Goal: Find specific page/section: Find specific page/section

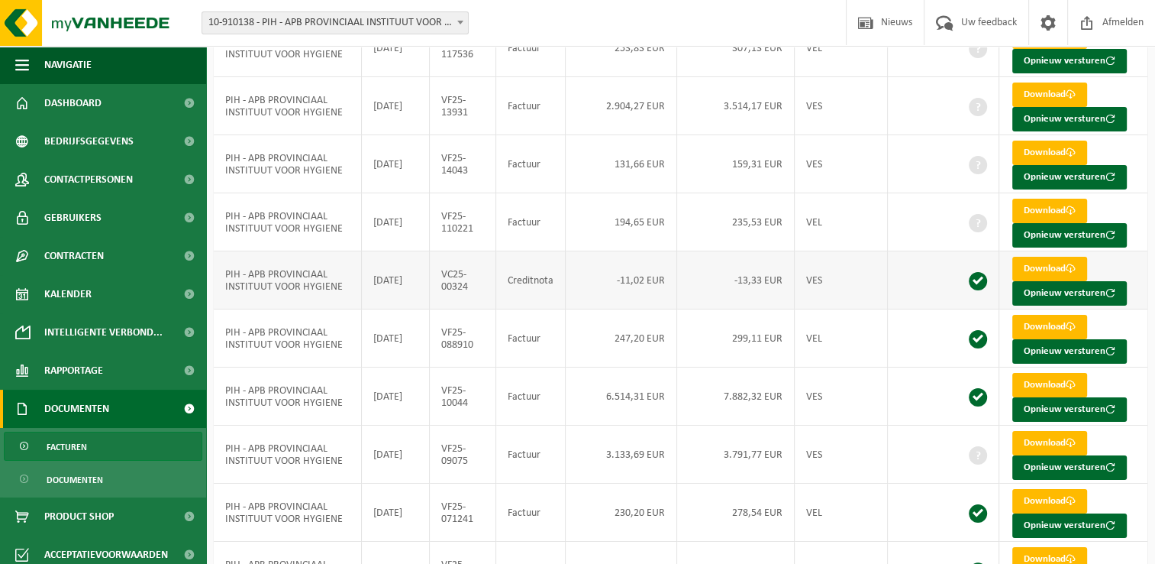
scroll to position [104, 0]
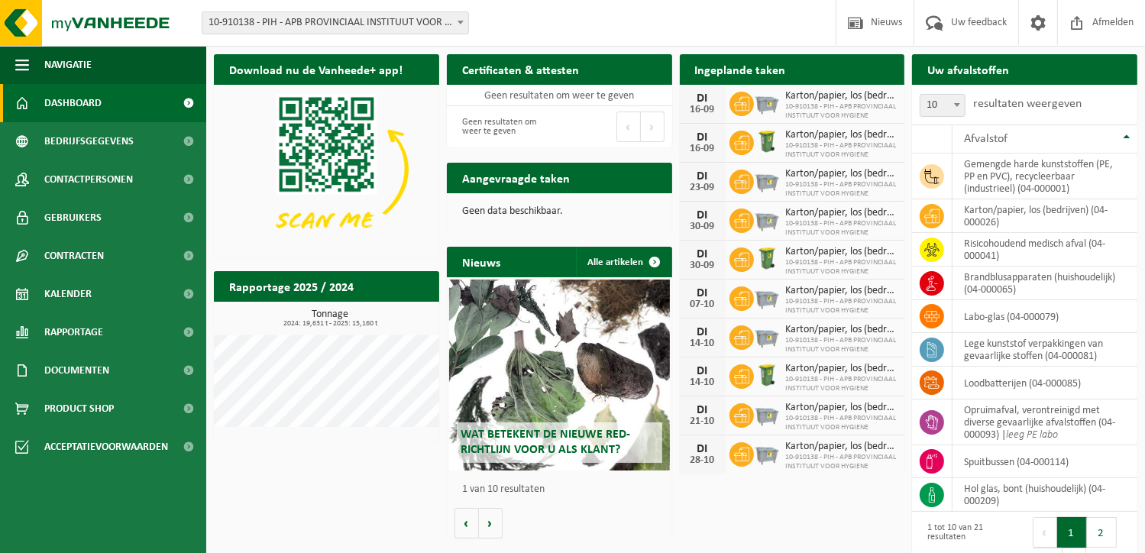
drag, startPoint x: 550, startPoint y: 31, endPoint x: 544, endPoint y: 24, distance: 9.2
click at [550, 31] on div "Vestiging: 10-910138 - PIH - APB PROVINCIAAL INSTITUUT VOOR HYGIENE - ANTWERPEN…" at bounding box center [572, 23] width 1145 height 47
click at [548, 21] on div "Vestiging: 10-910138 - PIH - APB PROVINCIAAL INSTITUUT VOOR HYGIENE - ANTWERPEN…" at bounding box center [572, 23] width 1145 height 47
click at [567, 528] on div "Wat betekent de nieuwe RED-richtlijn voor u als klant? Market update Market upd…" at bounding box center [559, 407] width 225 height 261
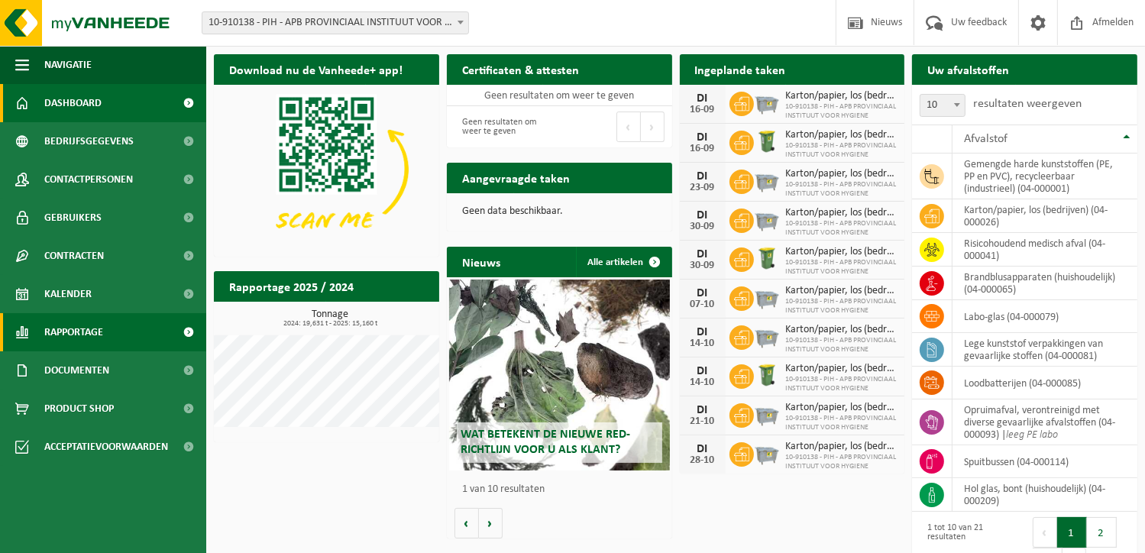
click at [121, 343] on link "Rapportage" at bounding box center [103, 332] width 206 height 38
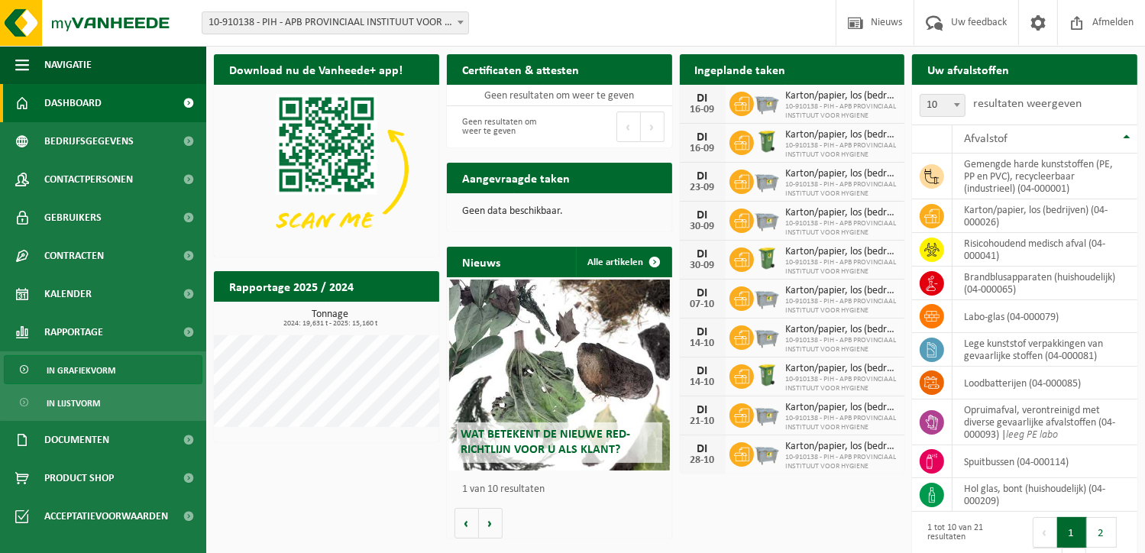
click at [96, 379] on span "In grafiekvorm" at bounding box center [81, 370] width 69 height 29
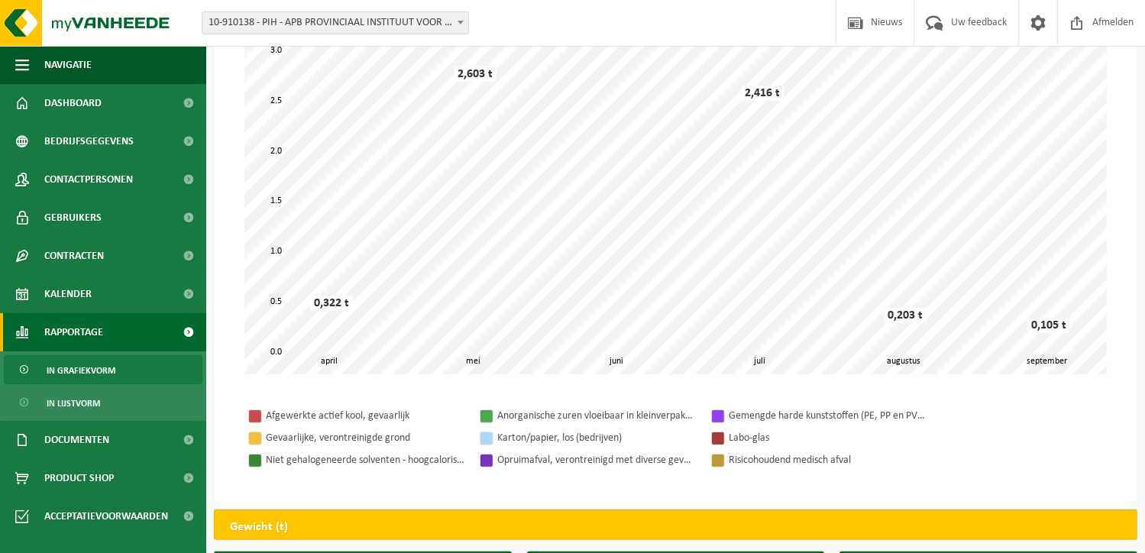
scroll to position [153, 0]
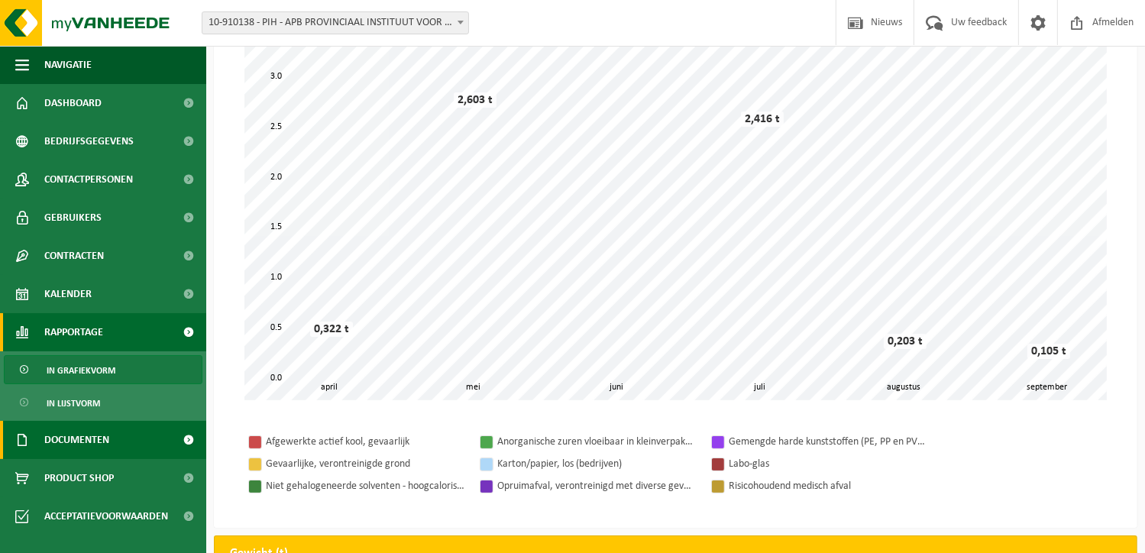
click at [96, 438] on span "Documenten" at bounding box center [76, 440] width 65 height 38
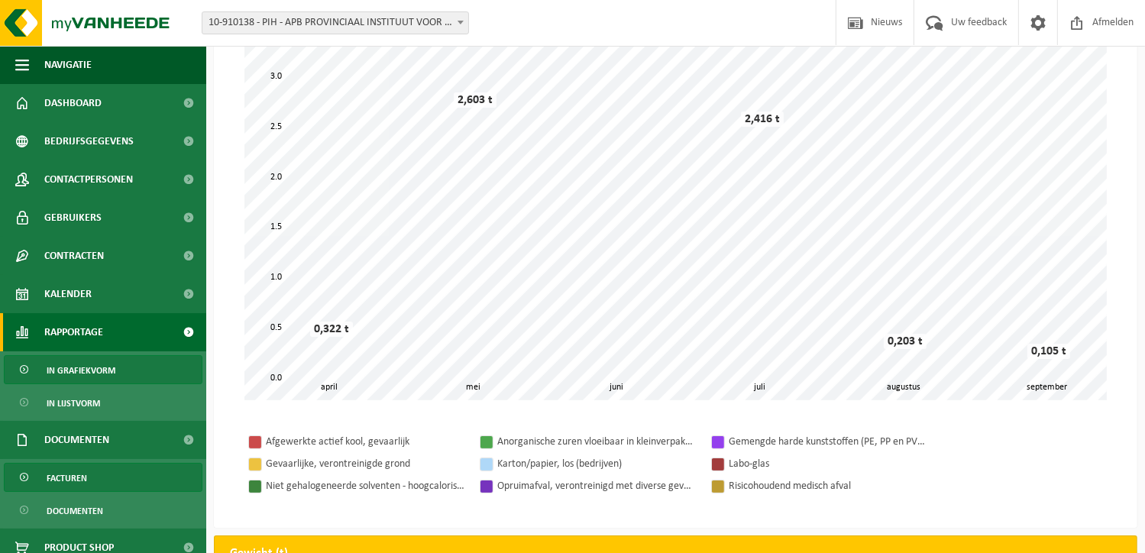
click at [96, 469] on link "Facturen" at bounding box center [103, 477] width 199 height 29
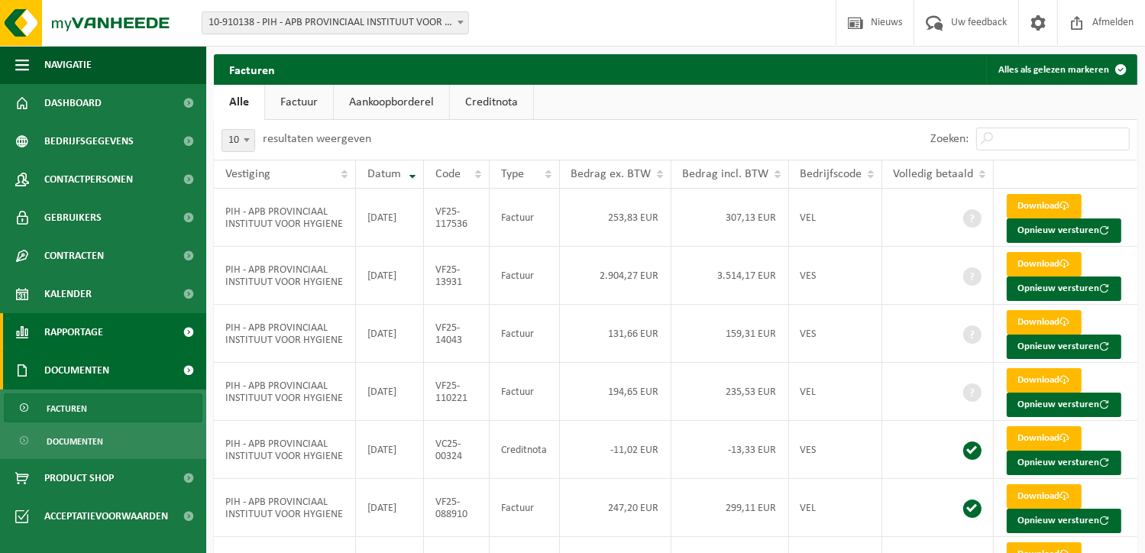
click at [82, 347] on span "Rapportage" at bounding box center [73, 332] width 59 height 38
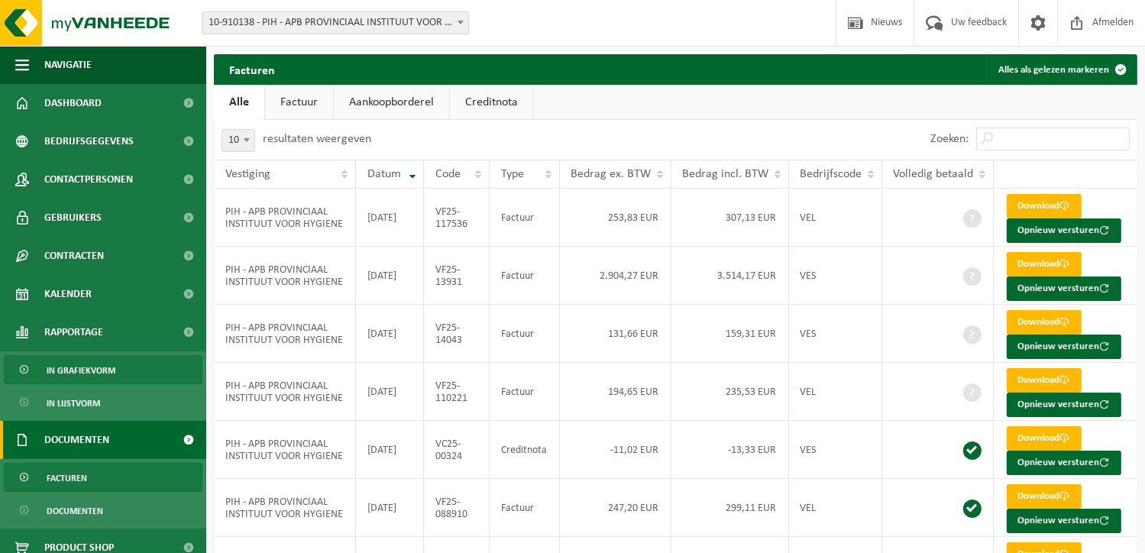
click at [78, 383] on span "In grafiekvorm" at bounding box center [81, 370] width 69 height 29
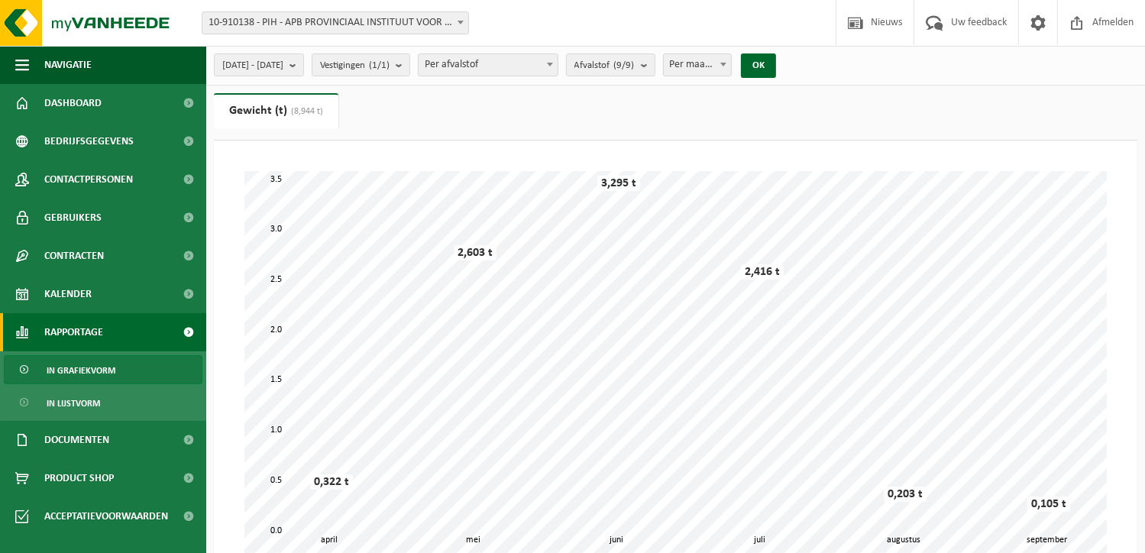
click at [485, 128] on ul "Gewicht (t) (8,944 t) Volume (m³)" at bounding box center [675, 116] width 923 height 47
